Goal: Task Accomplishment & Management: Use online tool/utility

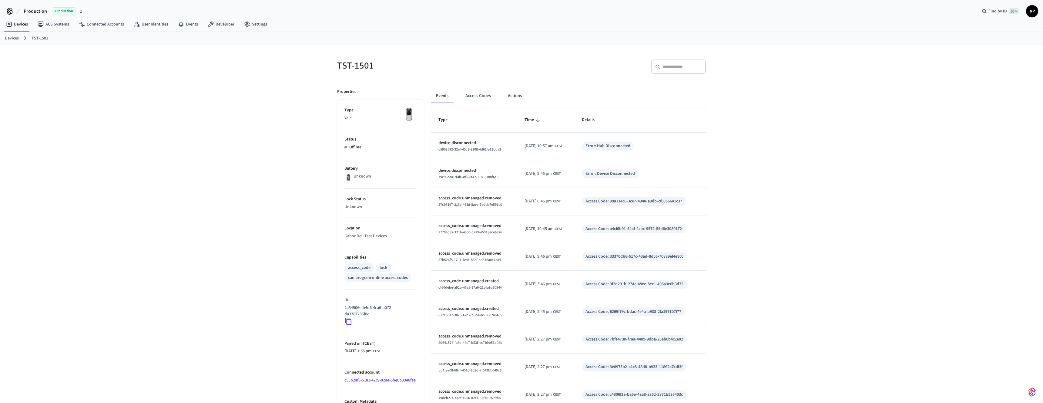
click at [12, 37] on link "Devices" at bounding box center [12, 38] width 14 height 6
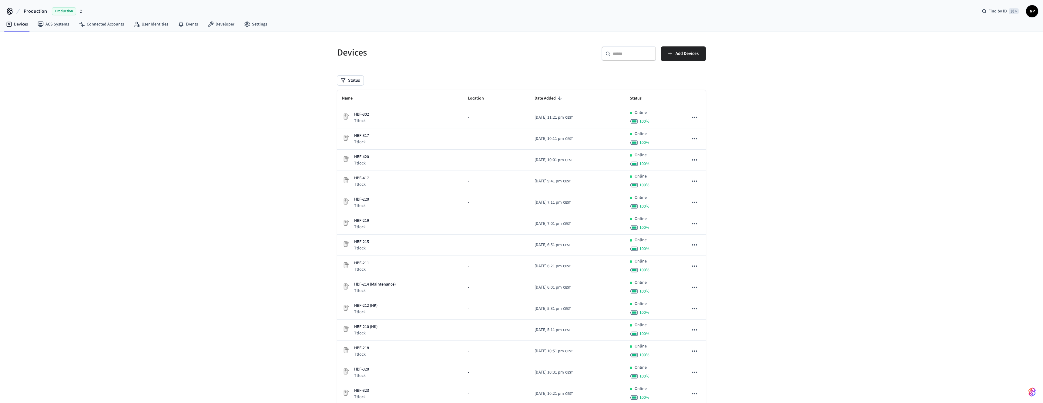
click at [644, 49] on div "​ ​" at bounding box center [628, 53] width 55 height 15
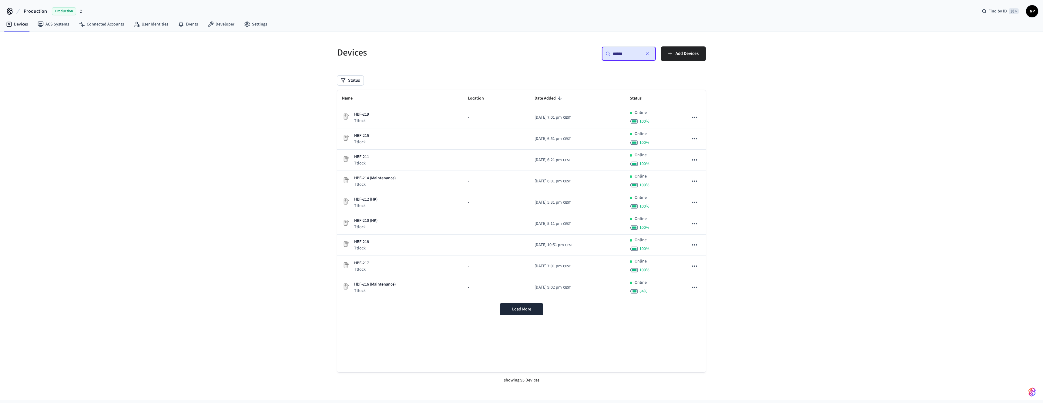
type input "*******"
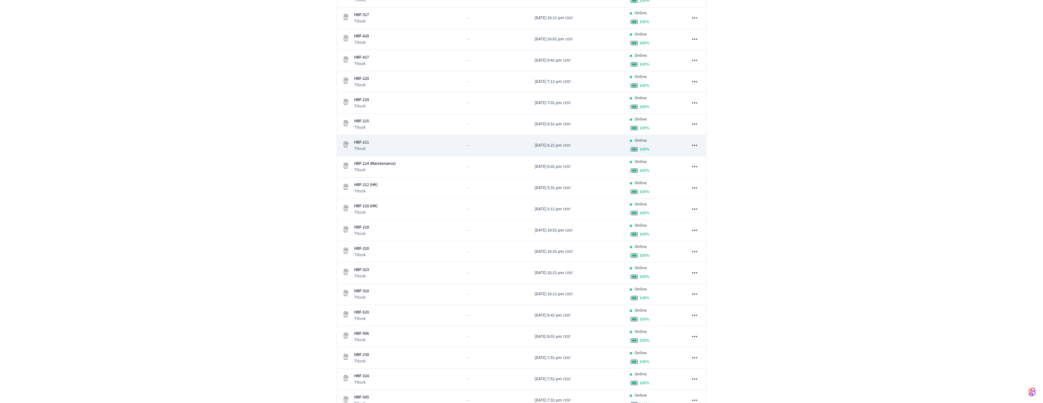
scroll to position [113, 0]
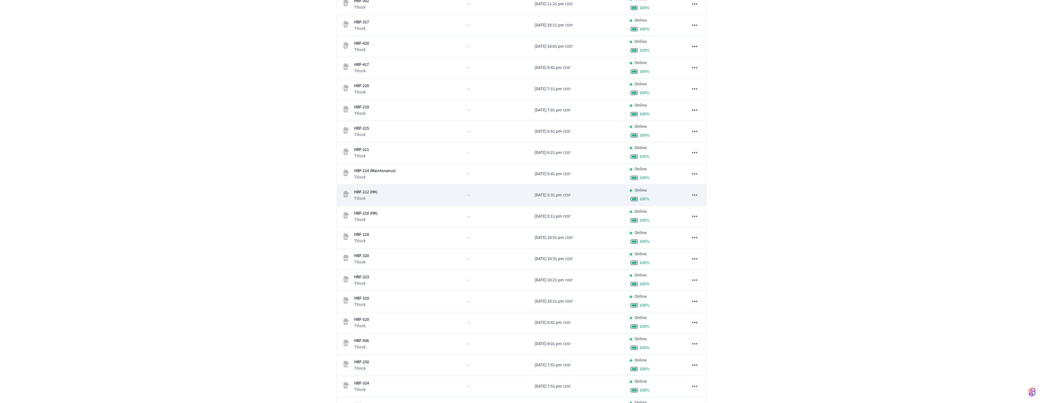
click at [361, 192] on p "HBF-212 (HK)" at bounding box center [365, 192] width 23 height 6
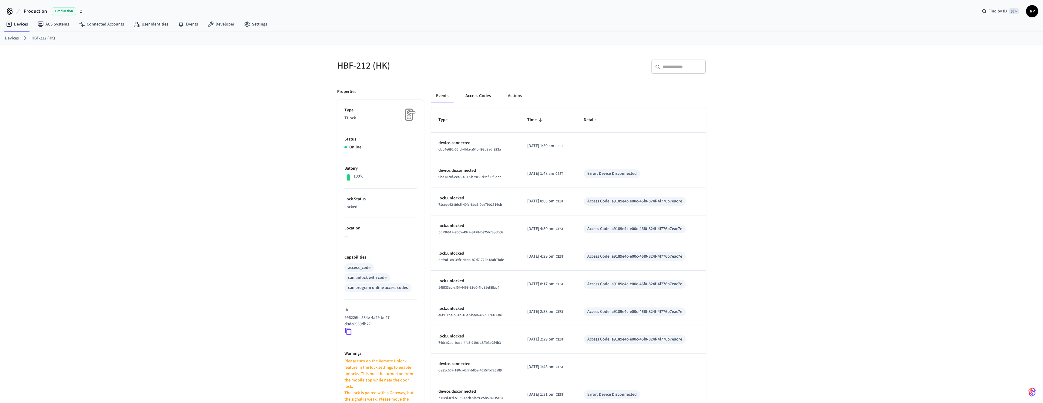
click at [480, 97] on button "Access Codes" at bounding box center [477, 96] width 35 height 15
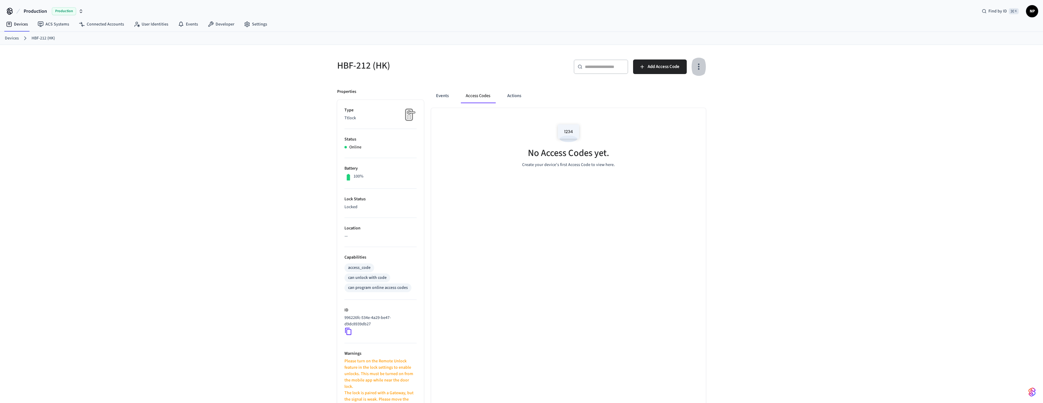
click at [699, 68] on icon "button" at bounding box center [698, 66] width 9 height 9
click at [678, 95] on li "Show unmanaged access codes on device" at bounding box center [659, 92] width 85 height 16
click at [701, 239] on div at bounding box center [521, 201] width 1043 height 403
click at [674, 146] on icon "sticky table" at bounding box center [673, 146] width 9 height 9
click at [760, 197] on div at bounding box center [521, 201] width 1043 height 403
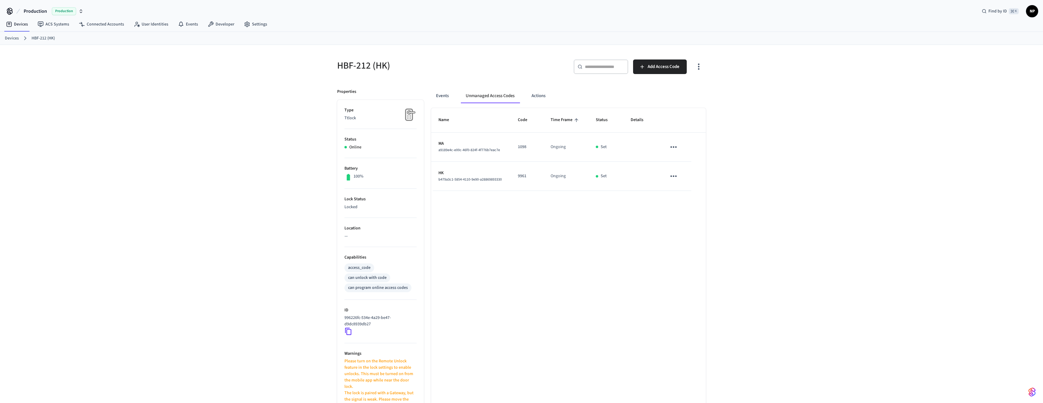
click at [677, 147] on icon "sticky table" at bounding box center [673, 146] width 9 height 9
click at [748, 140] on div at bounding box center [521, 201] width 1043 height 403
click at [11, 41] on link "Devices" at bounding box center [12, 38] width 14 height 6
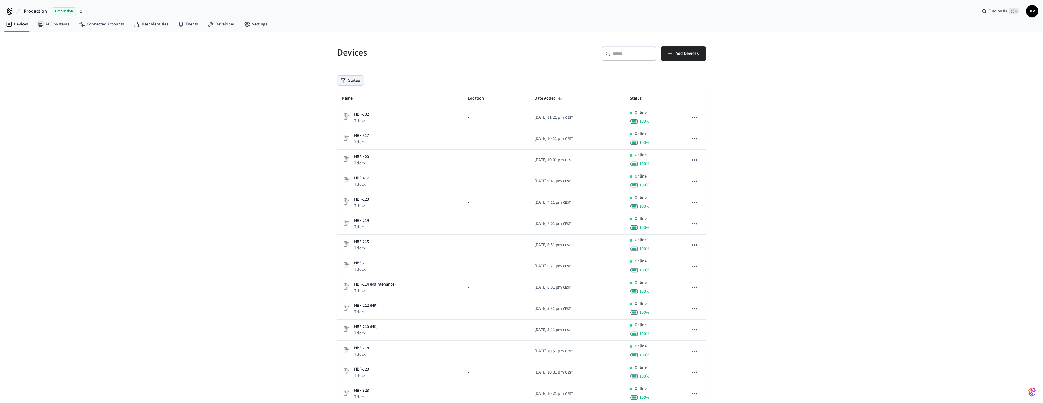
click at [356, 78] on button "Status" at bounding box center [350, 80] width 26 height 10
click at [343, 120] on button "Unmanaged" at bounding box center [343, 120] width 5 height 5
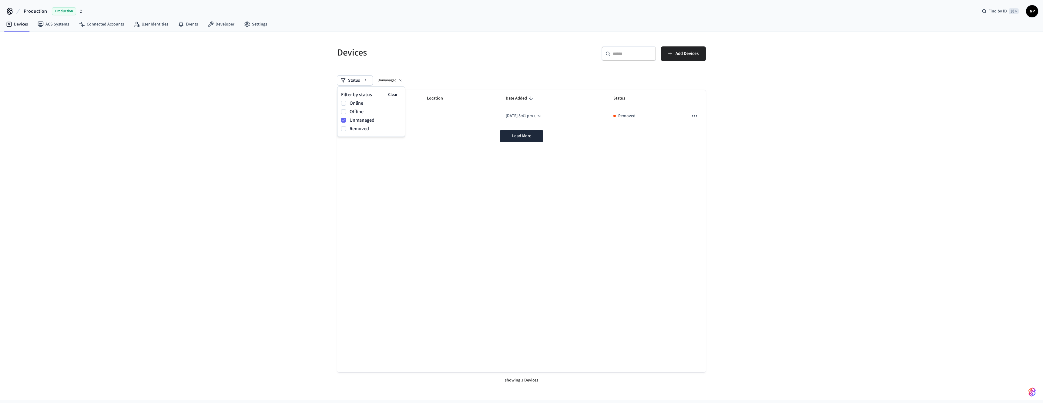
click at [293, 140] on div "Devices ​ ​ Add Devices Status 1 Unmanaged Name Location Date Added Status Dex …" at bounding box center [521, 215] width 1043 height 367
click at [356, 111] on p "Dex 306" at bounding box center [361, 113] width 14 height 6
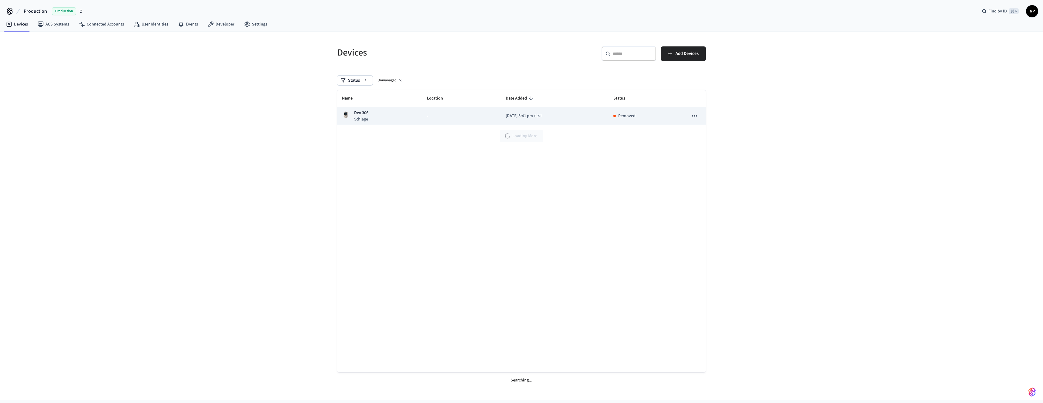
click at [362, 113] on p "Dex 306" at bounding box center [361, 113] width 14 height 6
click at [540, 141] on button "Load More" at bounding box center [522, 136] width 44 height 12
click at [694, 115] on icon "sticky table" at bounding box center [695, 116] width 8 height 8
click at [365, 114] on p "Dex 306" at bounding box center [361, 113] width 14 height 6
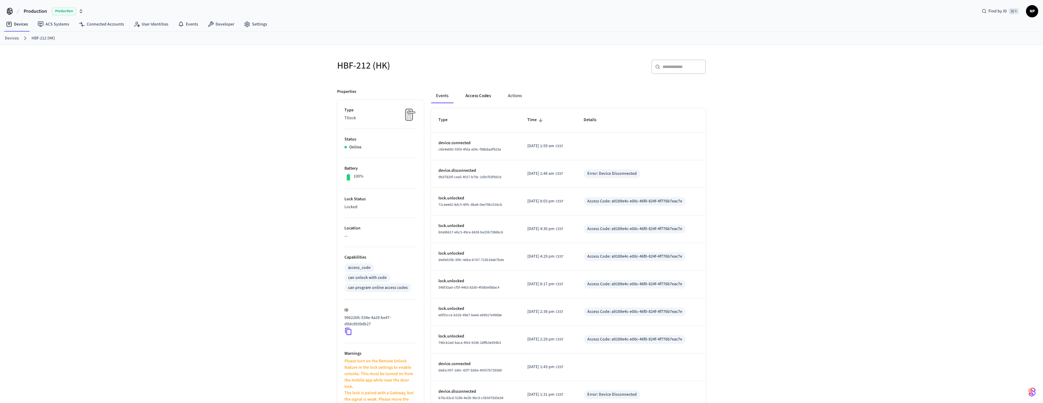
click at [485, 93] on button "Access Codes" at bounding box center [477, 96] width 35 height 15
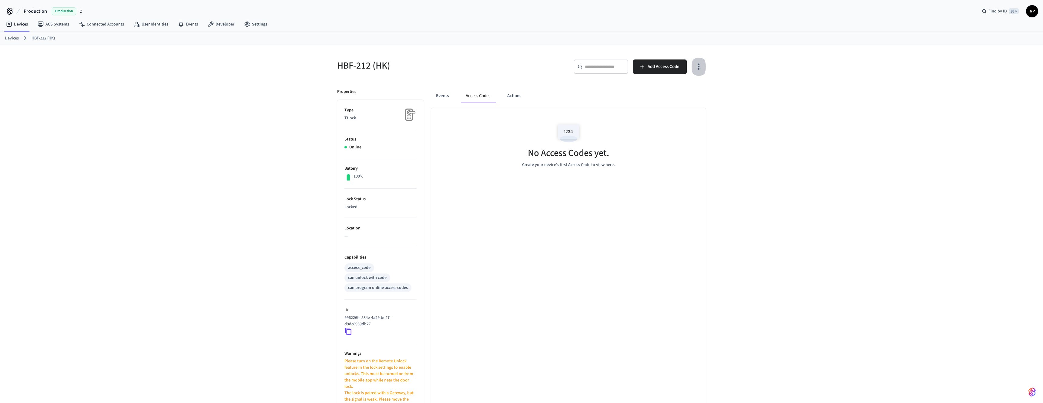
click at [698, 65] on icon "button" at bounding box center [699, 67] width 2 height 6
click at [656, 93] on li "Show unmanaged access codes on device" at bounding box center [659, 92] width 85 height 16
click at [670, 149] on div at bounding box center [521, 201] width 1043 height 403
click at [674, 146] on icon "sticky table" at bounding box center [673, 146] width 9 height 9
click at [502, 149] on div at bounding box center [521, 201] width 1043 height 403
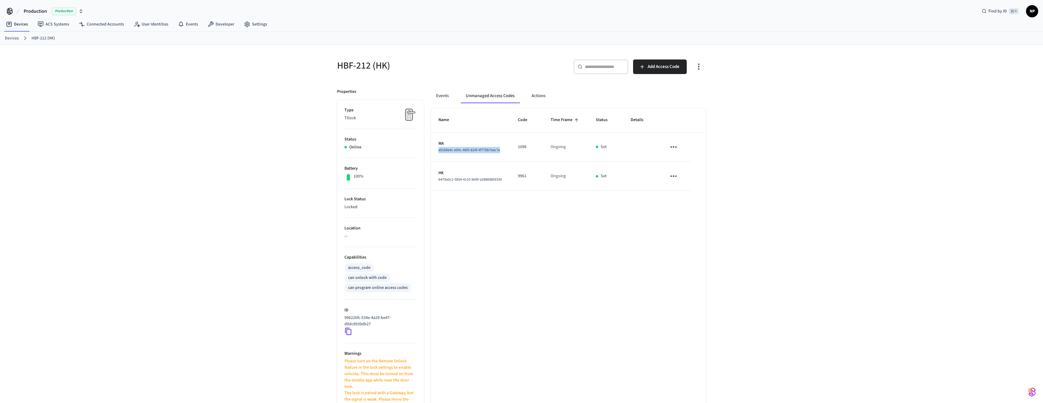
drag, startPoint x: 438, startPoint y: 149, endPoint x: 501, endPoint y: 152, distance: 63.1
click at [501, 152] on div "a9189e4c-e00c-46f0-824f-4f776b7eac7e" at bounding box center [470, 150] width 65 height 6
copy span "a9189e4c-e00c-46f0-824f-4f776b7eac7e"
click at [743, 237] on div "HBF-212 (HK) ​ ​ Add Access Code Properties Type Ttlock Status Online Battery 1…" at bounding box center [521, 274] width 1043 height 458
